Goal: Obtain resource: Obtain resource

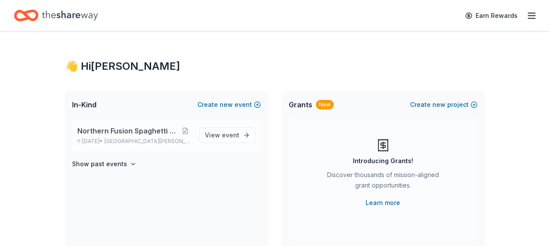
click at [192, 136] on div "Northern Fusion Spaghetti Fundraiser Oct 26, 2025 • North Saint Paul, MN" at bounding box center [134, 135] width 115 height 19
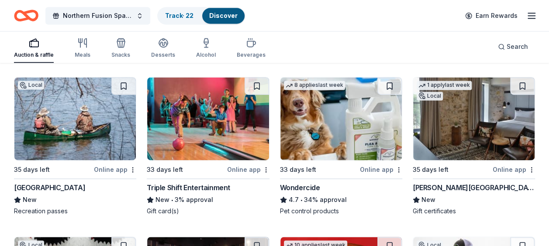
scroll to position [593, 0]
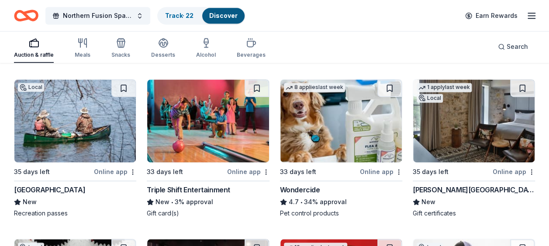
click at [464, 108] on img at bounding box center [473, 120] width 121 height 83
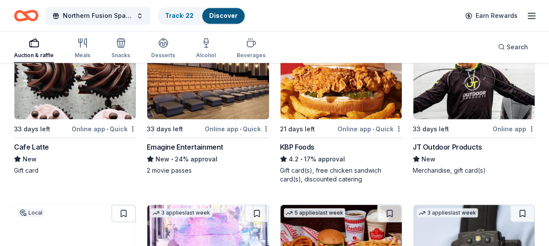
scroll to position [797, 0]
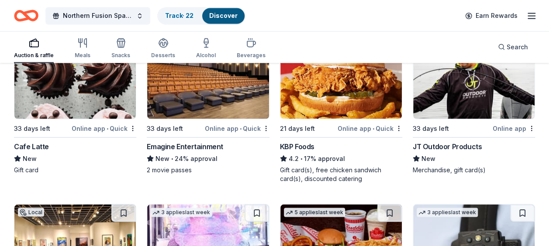
click at [236, 84] on img at bounding box center [207, 77] width 121 height 83
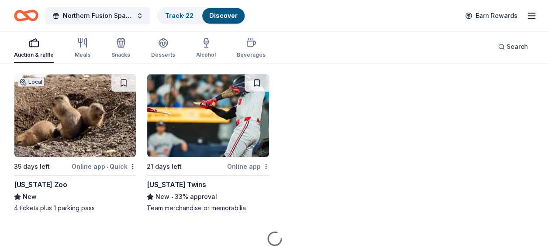
scroll to position [2116, 0]
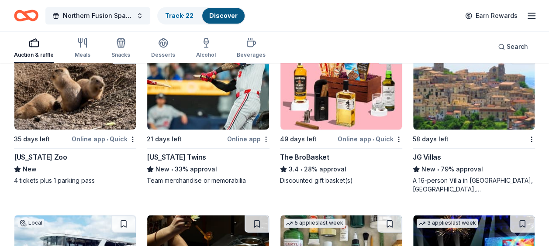
click at [333, 94] on img at bounding box center [340, 88] width 121 height 83
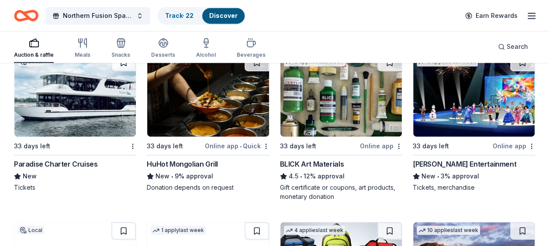
scroll to position [2279, 0]
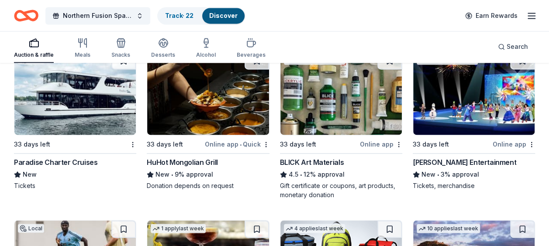
click at [248, 102] on img at bounding box center [207, 93] width 121 height 83
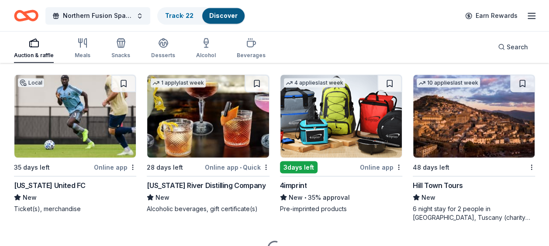
scroll to position [2425, 0]
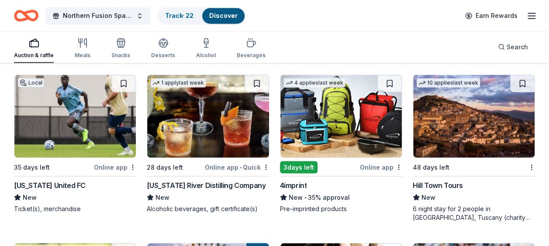
click at [341, 117] on img at bounding box center [340, 116] width 121 height 83
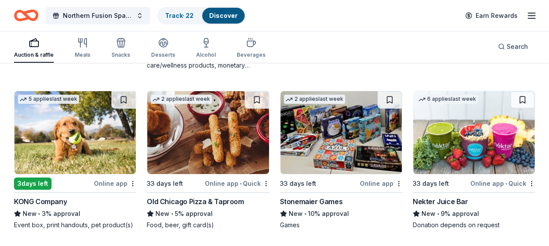
scroll to position [3110, 0]
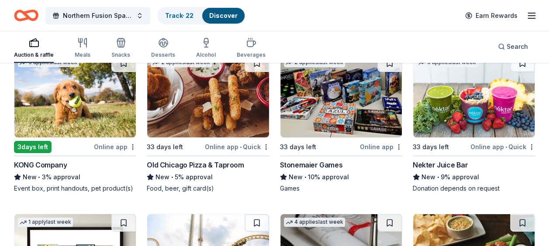
click at [347, 107] on img at bounding box center [340, 96] width 121 height 83
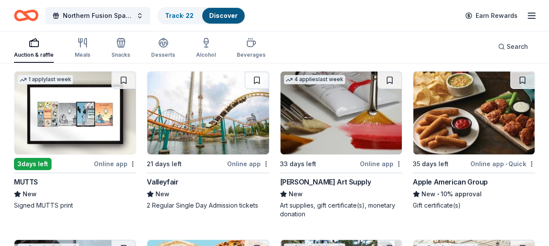
scroll to position [3252, 0]
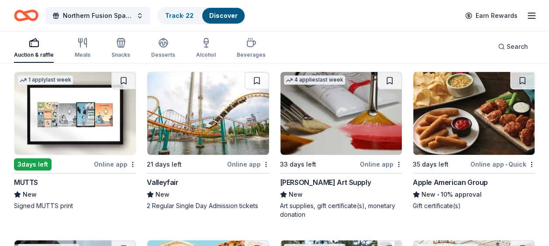
click at [478, 96] on img at bounding box center [473, 113] width 121 height 83
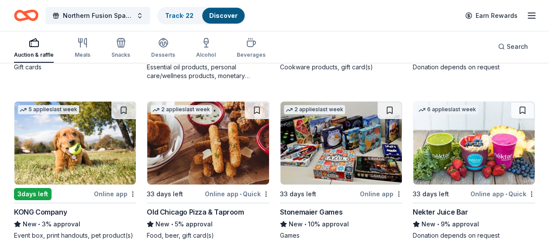
scroll to position [3063, 0]
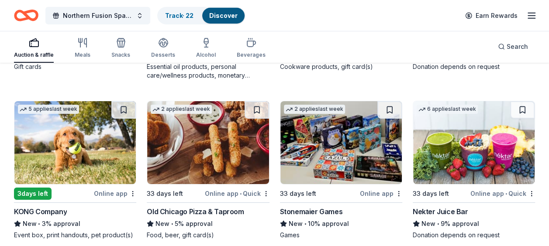
click at [89, 135] on img at bounding box center [74, 142] width 121 height 83
click at [237, 152] on img at bounding box center [207, 142] width 121 height 83
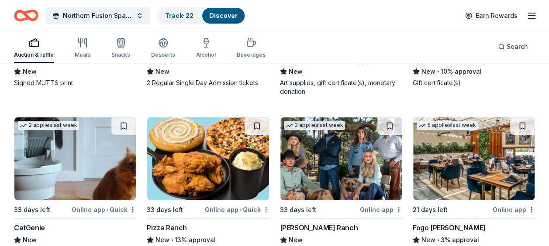
scroll to position [3406, 0]
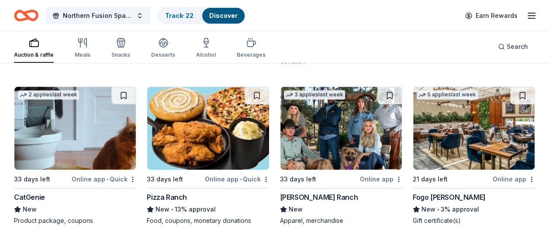
click at [462, 117] on img at bounding box center [473, 128] width 121 height 83
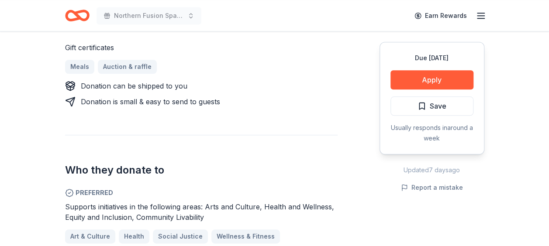
scroll to position [347, 0]
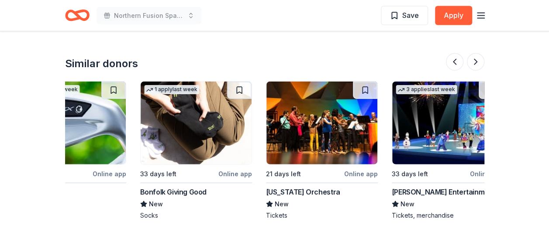
scroll to position [0, 824]
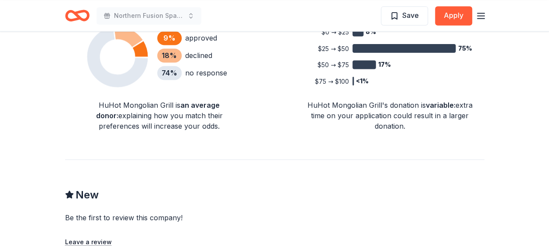
scroll to position [634, 0]
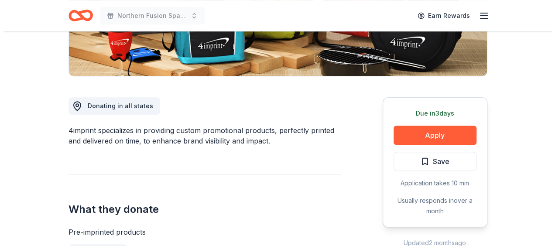
scroll to position [188, 0]
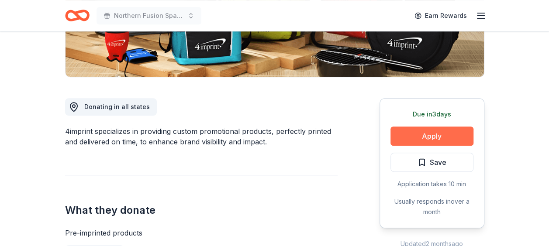
click at [406, 135] on button "Apply" at bounding box center [431, 136] width 83 height 19
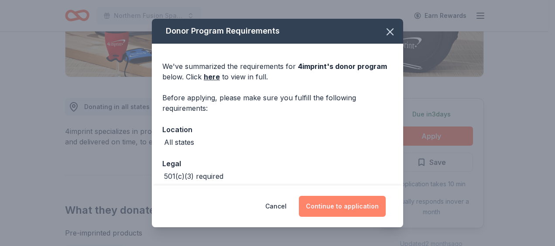
click at [330, 205] on button "Continue to application" at bounding box center [342, 206] width 87 height 21
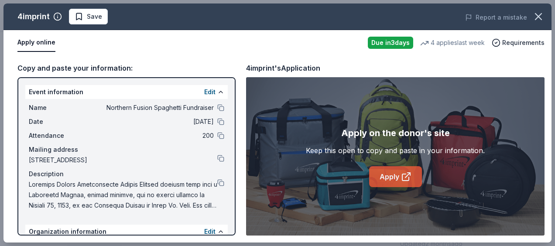
click at [387, 178] on link "Apply" at bounding box center [395, 176] width 53 height 21
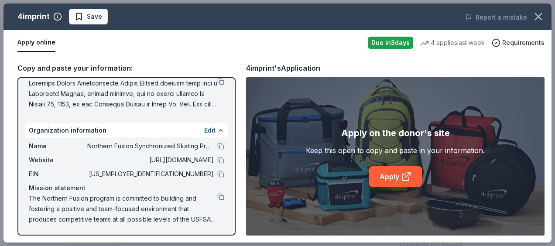
scroll to position [102, 0]
click at [217, 158] on button at bounding box center [220, 159] width 7 height 7
click at [217, 175] on button at bounding box center [220, 173] width 7 height 7
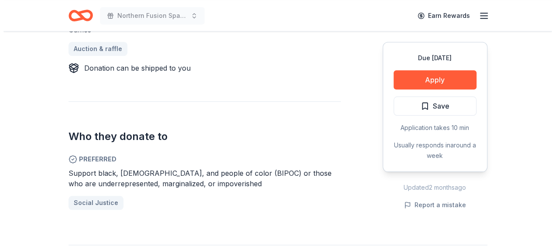
scroll to position [385, 0]
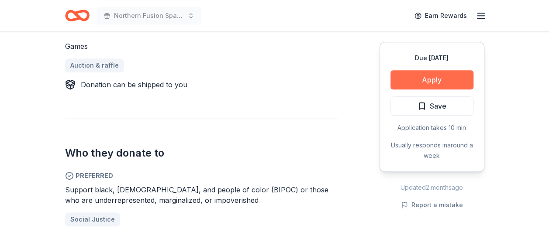
click at [429, 80] on button "Apply" at bounding box center [431, 79] width 83 height 19
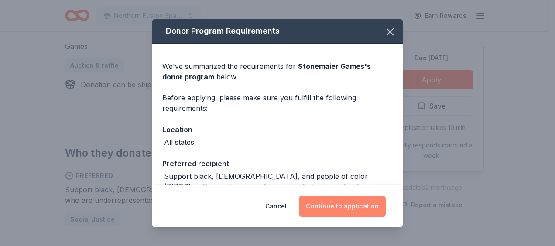
click at [327, 205] on button "Continue to application" at bounding box center [342, 206] width 87 height 21
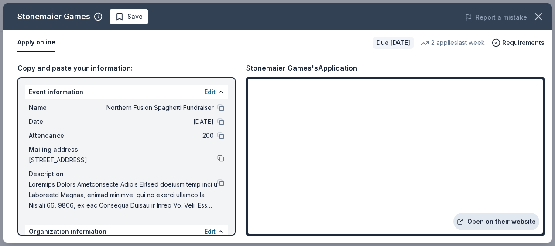
click at [481, 220] on link "Open on their website" at bounding box center [496, 221] width 86 height 17
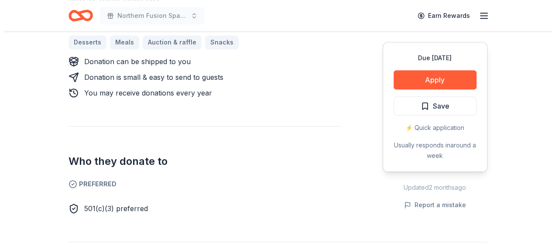
scroll to position [424, 0]
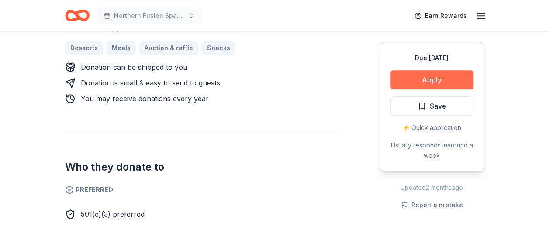
click at [404, 70] on button "Apply" at bounding box center [431, 79] width 83 height 19
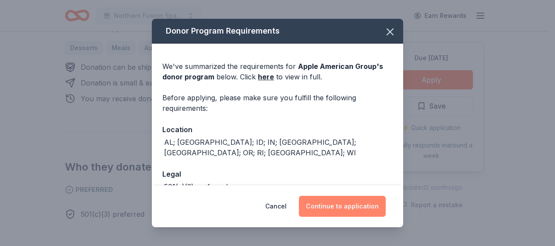
click at [317, 210] on button "Continue to application" at bounding box center [342, 206] width 87 height 21
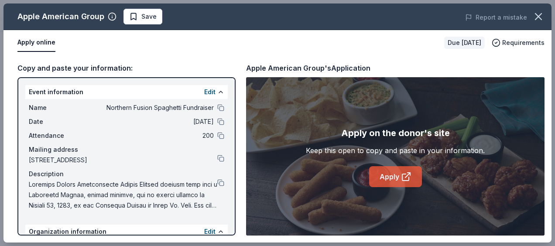
click at [400, 175] on link "Apply" at bounding box center [395, 176] width 53 height 21
click at [217, 110] on button at bounding box center [220, 107] width 7 height 7
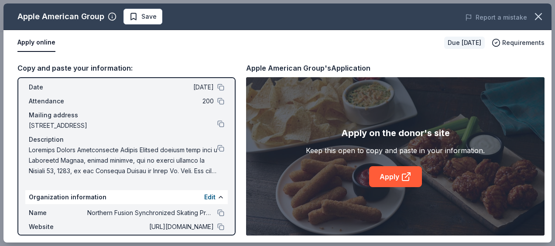
scroll to position [40, 0]
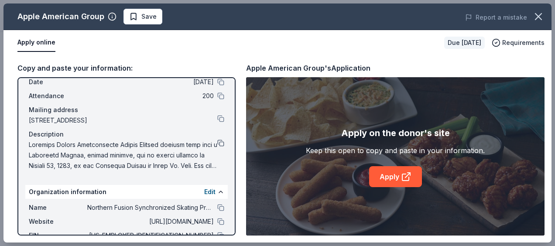
click at [217, 145] on button at bounding box center [220, 143] width 7 height 7
click at [217, 221] on button at bounding box center [220, 221] width 7 height 7
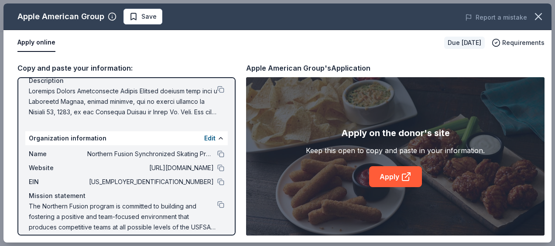
scroll to position [95, 0]
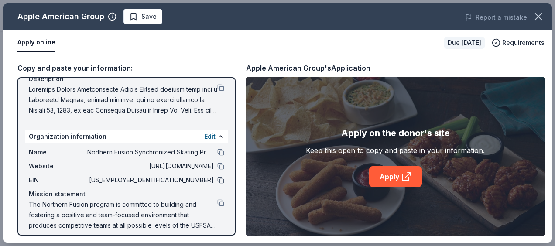
click at [217, 179] on button at bounding box center [220, 180] width 7 height 7
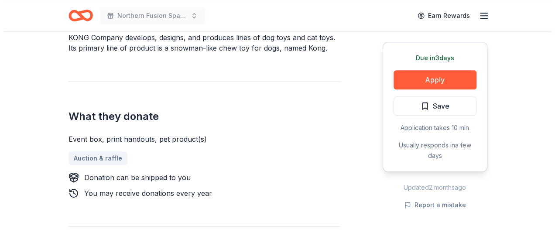
scroll to position [282, 0]
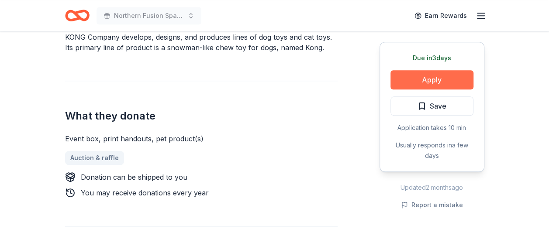
click at [411, 79] on button "Apply" at bounding box center [431, 79] width 83 height 19
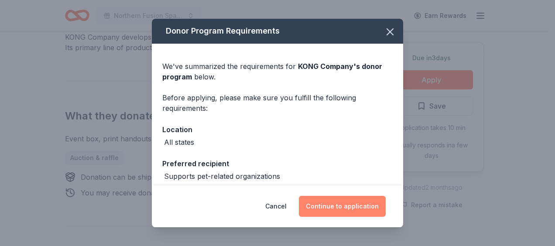
click at [323, 202] on button "Continue to application" at bounding box center [342, 206] width 87 height 21
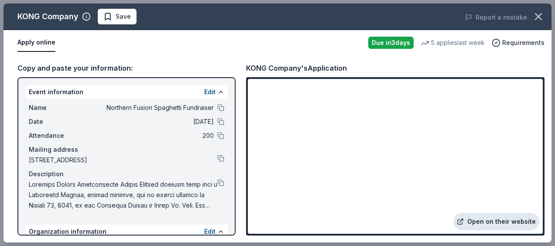
click at [497, 222] on link "Open on their website" at bounding box center [496, 221] width 86 height 17
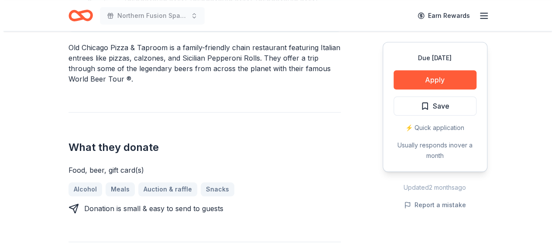
scroll to position [293, 0]
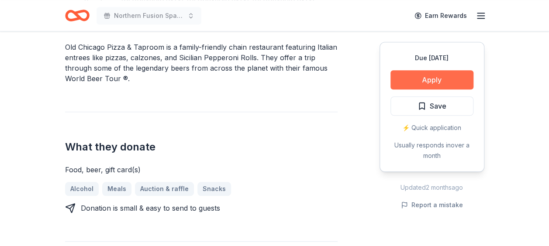
click at [415, 75] on button "Apply" at bounding box center [431, 79] width 83 height 19
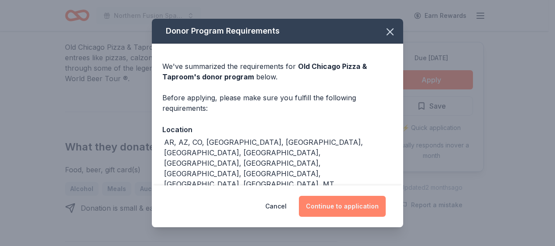
click at [337, 203] on button "Continue to application" at bounding box center [342, 206] width 87 height 21
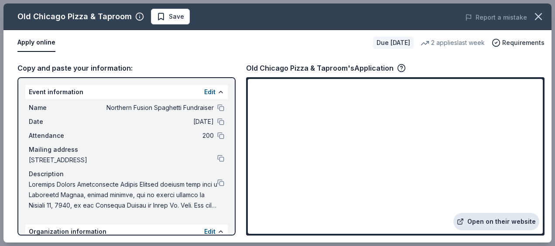
click at [502, 219] on link "Open on their website" at bounding box center [496, 221] width 86 height 17
click at [217, 182] on button at bounding box center [220, 182] width 7 height 7
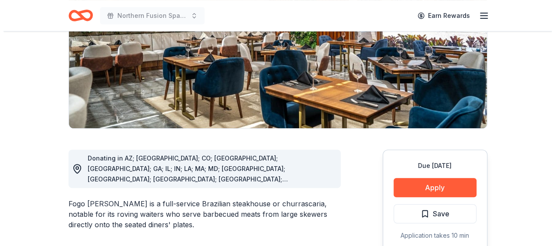
scroll to position [152, 0]
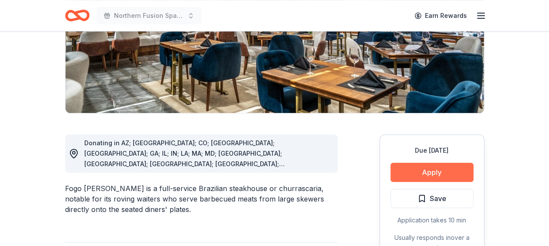
click at [443, 172] on button "Apply" at bounding box center [431, 172] width 83 height 19
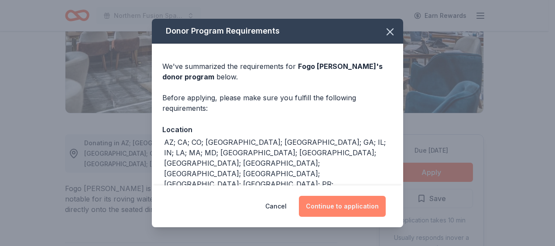
click at [361, 203] on button "Continue to application" at bounding box center [342, 206] width 87 height 21
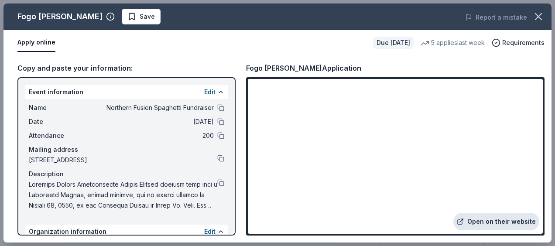
click at [490, 221] on link "Open on their website" at bounding box center [496, 221] width 86 height 17
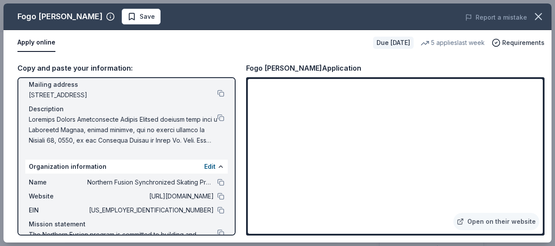
scroll to position [65, 0]
click at [217, 213] on button at bounding box center [220, 209] width 7 height 7
click at [217, 183] on button at bounding box center [220, 182] width 7 height 7
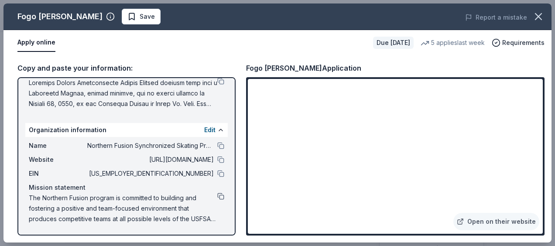
click at [217, 195] on button at bounding box center [220, 196] width 7 height 7
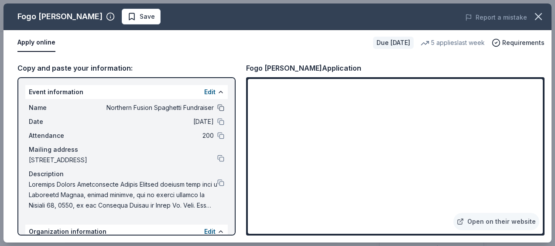
click at [217, 109] on button at bounding box center [220, 107] width 7 height 7
click at [217, 182] on button at bounding box center [220, 182] width 7 height 7
click at [478, 219] on link "Open on their website" at bounding box center [496, 221] width 86 height 17
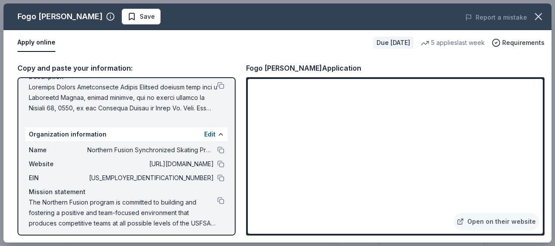
scroll to position [102, 0]
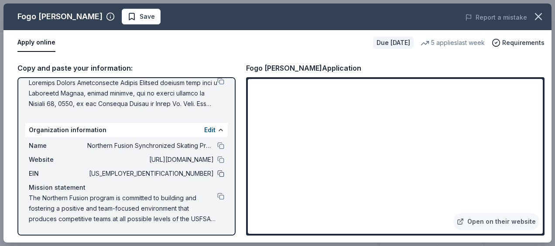
click at [217, 172] on button at bounding box center [220, 173] width 7 height 7
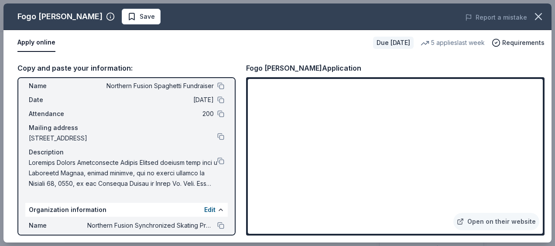
scroll to position [21, 0]
click at [217, 161] on button at bounding box center [220, 161] width 7 height 7
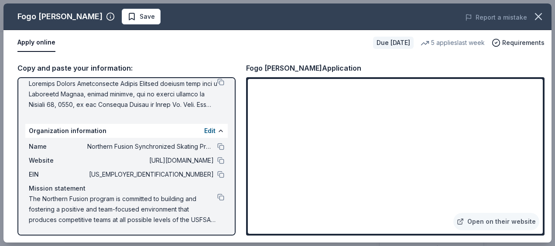
scroll to position [102, 0]
click at [217, 194] on button at bounding box center [220, 196] width 7 height 7
click at [217, 161] on button at bounding box center [220, 159] width 7 height 7
